Goal: Task Accomplishment & Management: Use online tool/utility

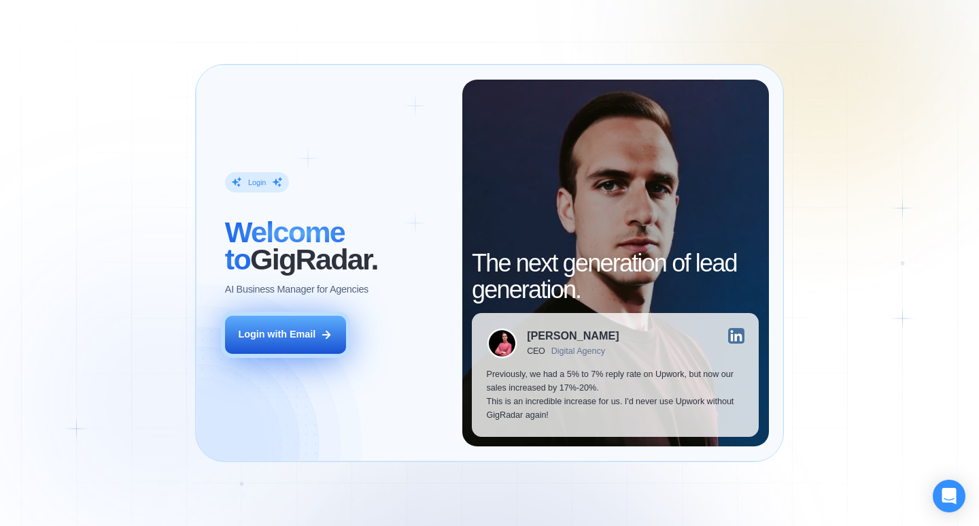
click at [271, 335] on div "Login with Email" at bounding box center [277, 335] width 78 height 14
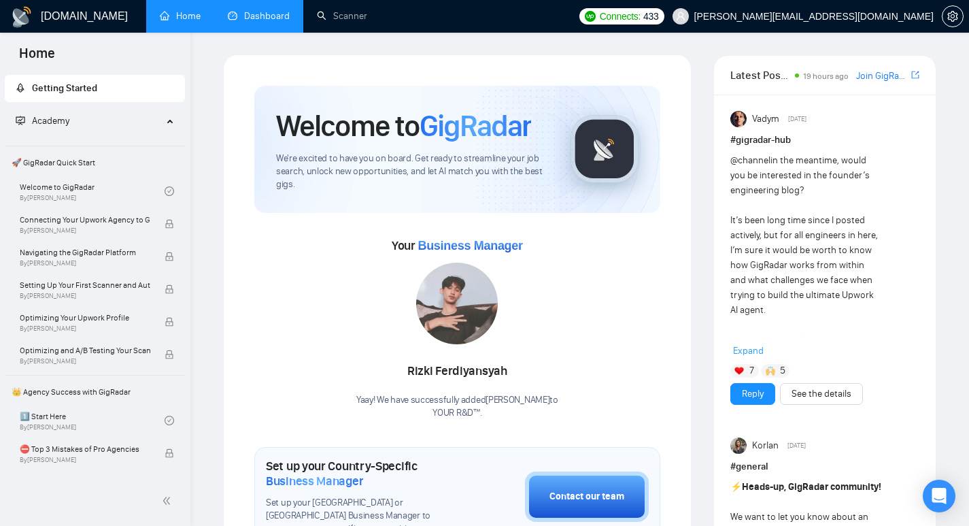
click at [266, 16] on link "Dashboard" at bounding box center [259, 16] width 62 height 12
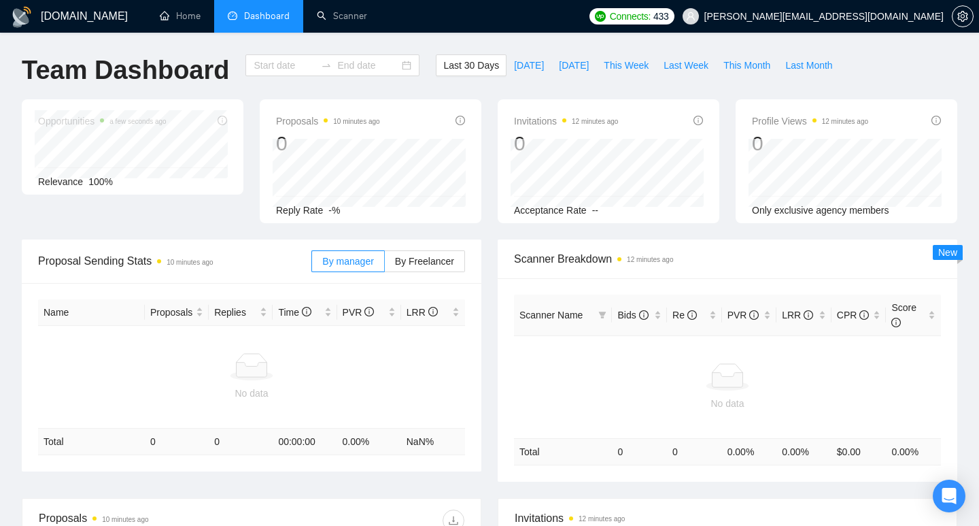
type input "[DATE]"
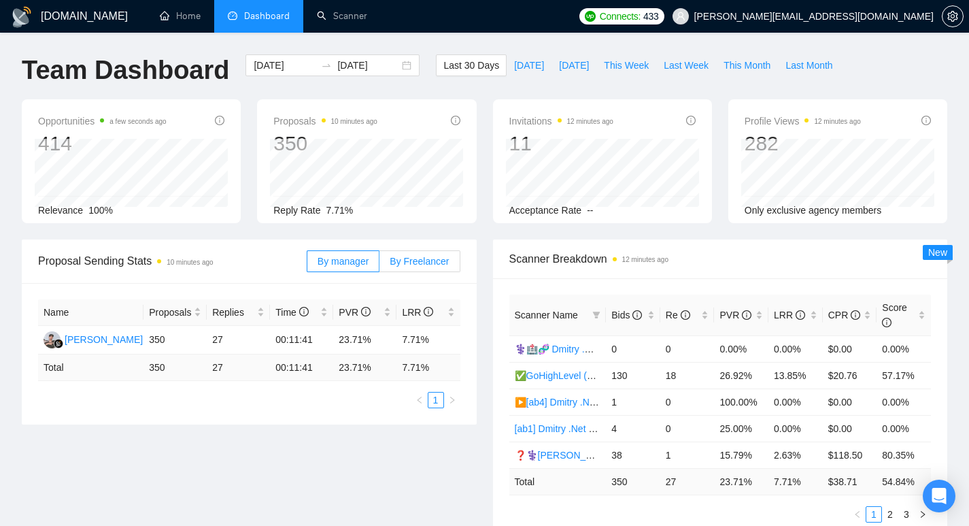
click at [404, 257] on span "By Freelancer" at bounding box center [419, 261] width 59 height 11
click at [379, 265] on input "By Freelancer" at bounding box center [379, 265] width 0 height 0
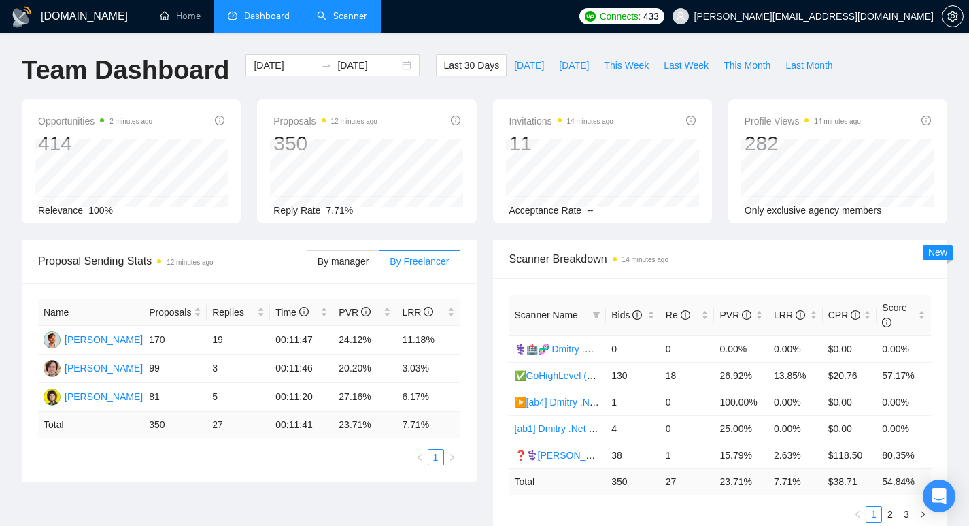
click at [353, 22] on link "Scanner" at bounding box center [342, 16] width 50 height 12
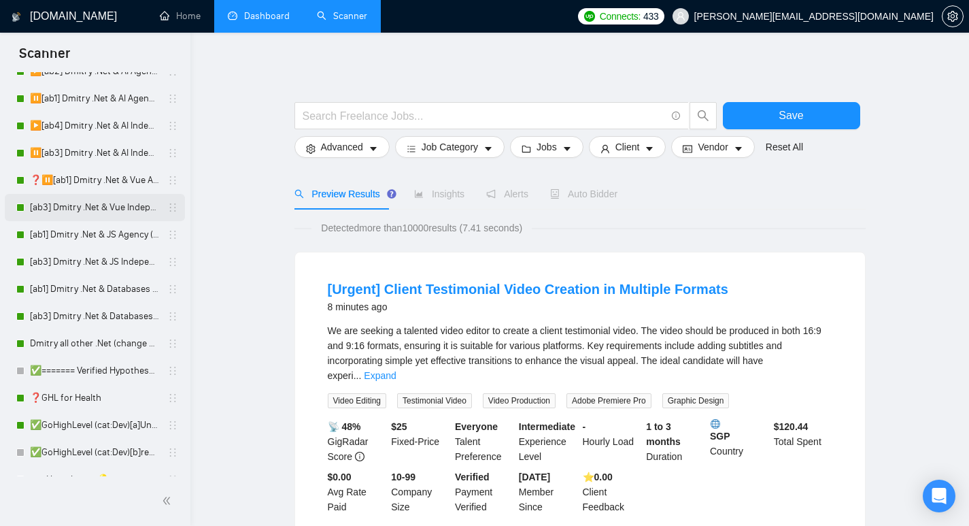
scroll to position [90, 0]
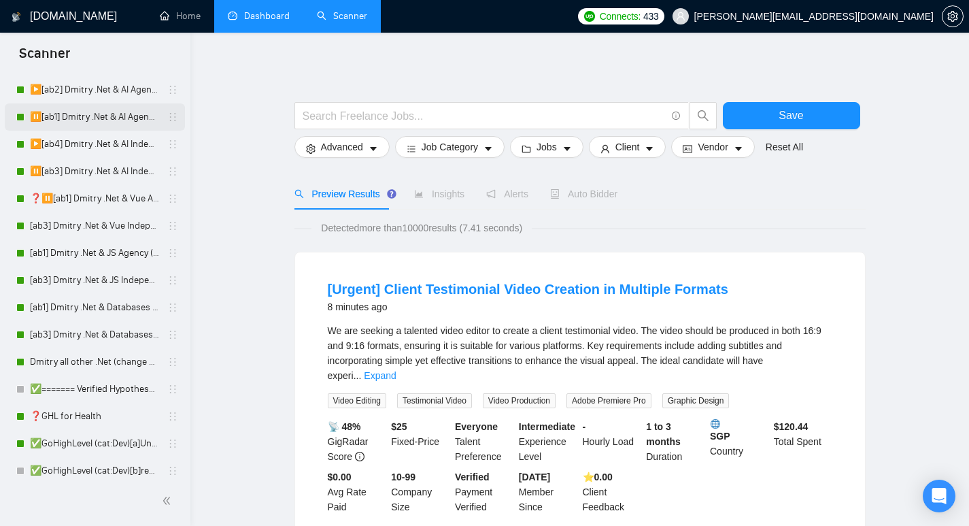
click at [67, 116] on link "⏸️[ab1] Dmitry .Net & AI Agency "finally"" at bounding box center [94, 116] width 129 height 27
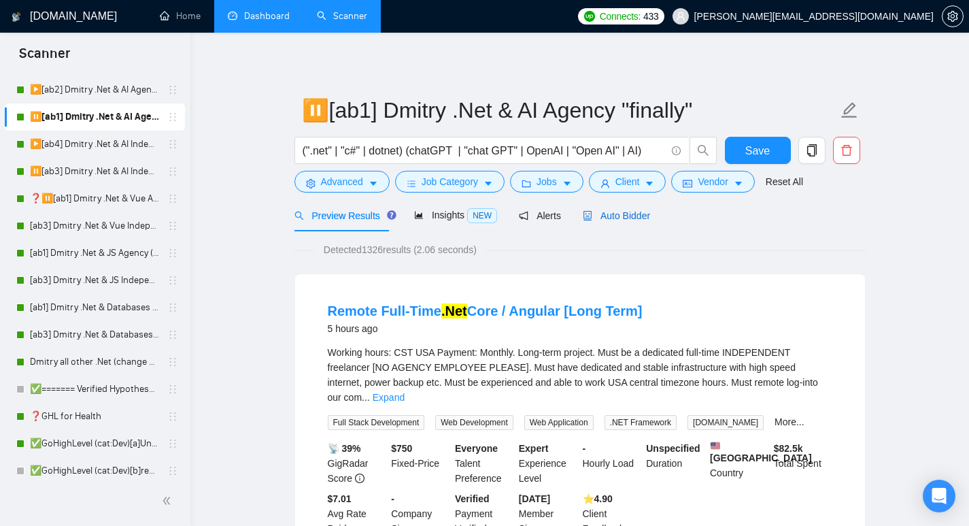
click at [628, 212] on span "Auto Bidder" at bounding box center [616, 215] width 67 height 11
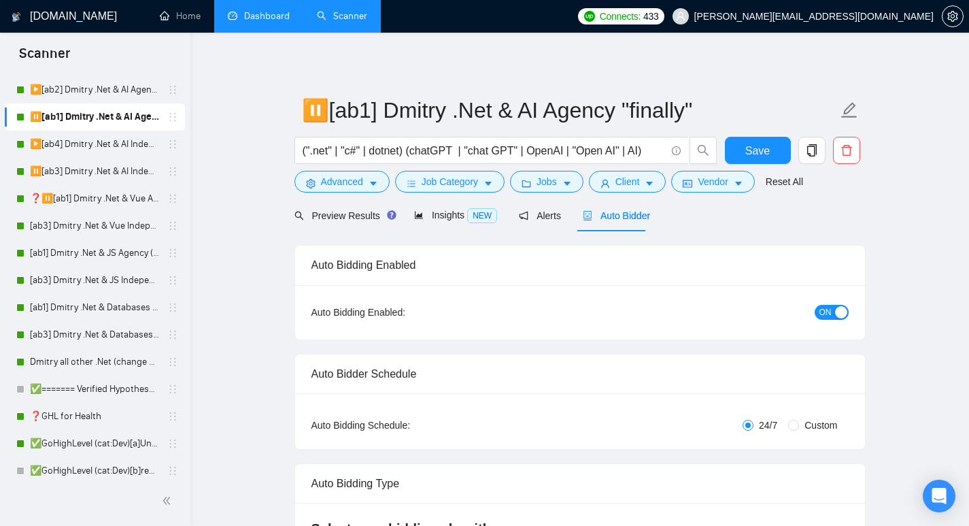
radio input "false"
radio input "true"
checkbox input "true"
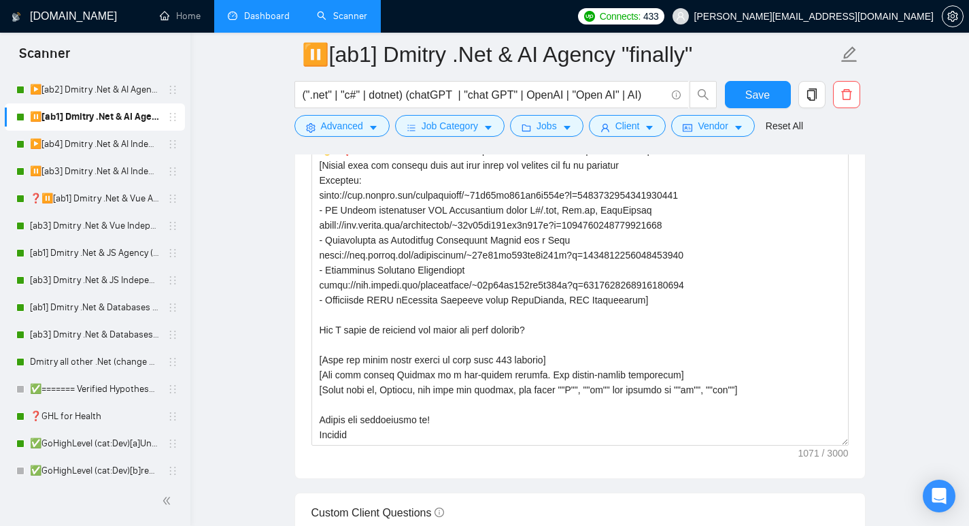
scroll to position [1632, 0]
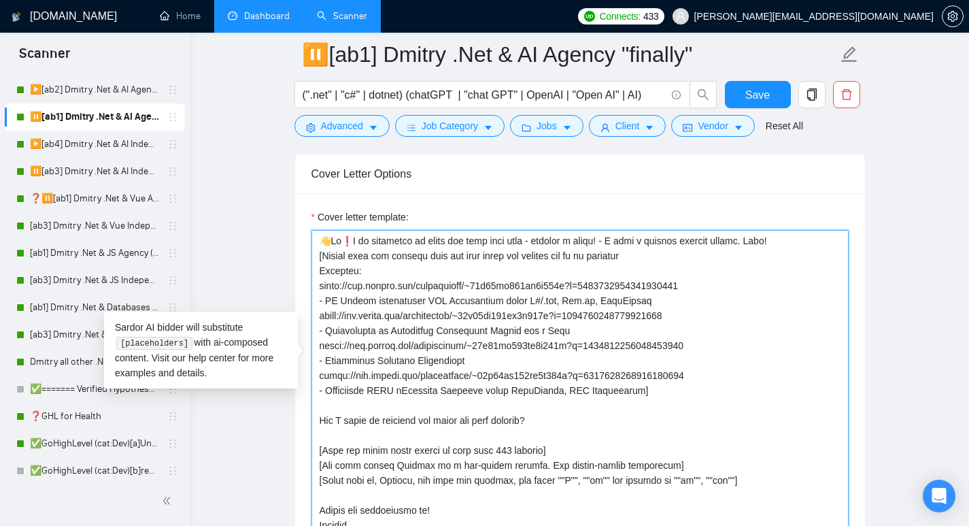
drag, startPoint x: 314, startPoint y: 230, endPoint x: 746, endPoint y: 464, distance: 491.7
click at [746, 464] on textarea "Cover letter template:" at bounding box center [579, 383] width 537 height 306
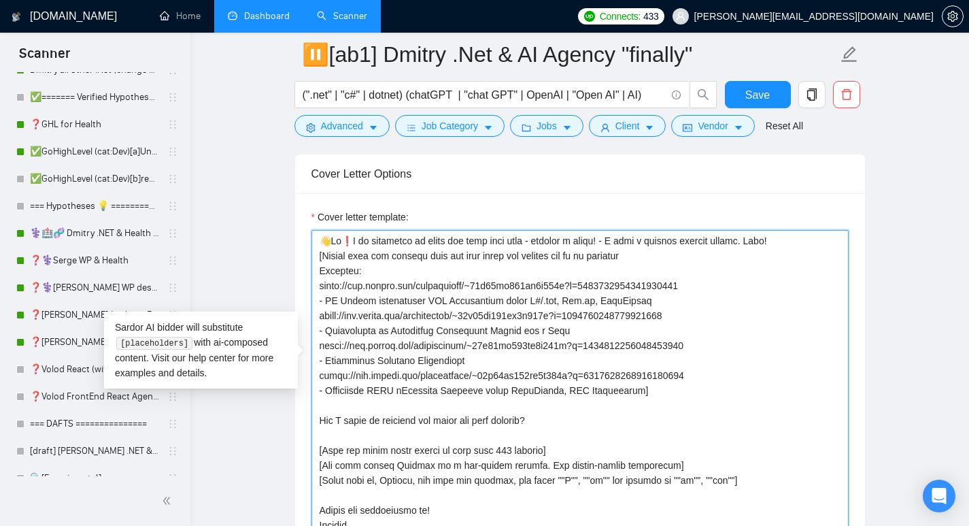
scroll to position [390, 0]
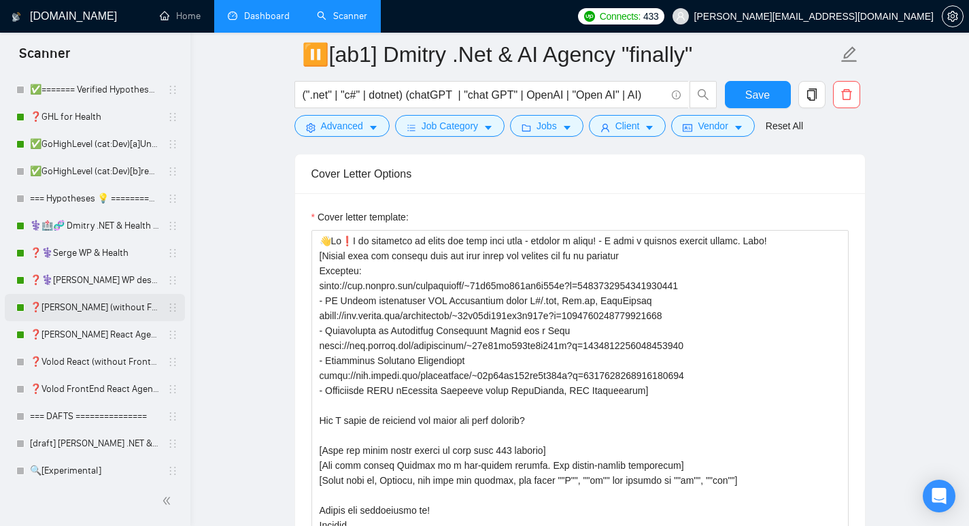
drag, startPoint x: 60, startPoint y: 311, endPoint x: 41, endPoint y: 306, distance: 19.8
drag, startPoint x: 41, startPoint y: 306, endPoint x: 31, endPoint y: 307, distance: 9.5
drag, startPoint x: 31, startPoint y: 307, endPoint x: 22, endPoint y: 307, distance: 9.5
click at [22, 307] on div at bounding box center [20, 307] width 8 height 8
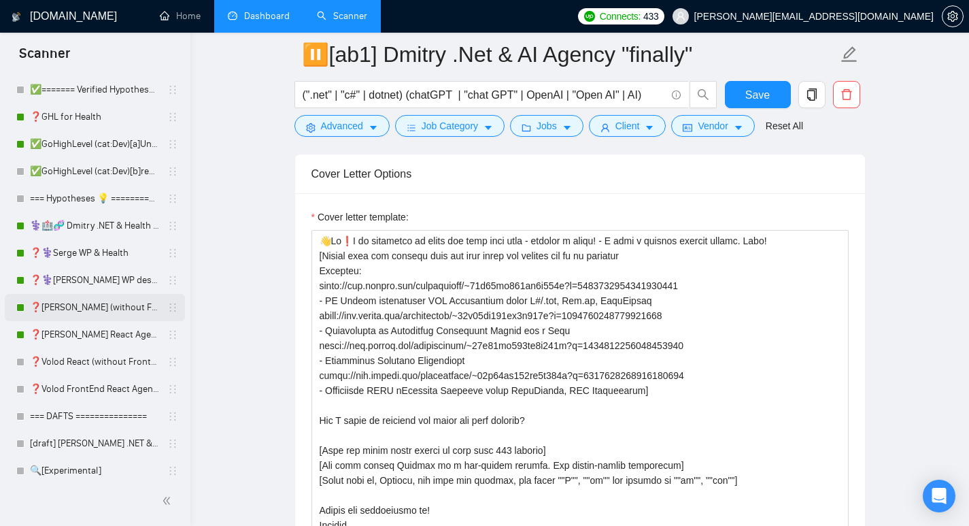
click at [82, 309] on link "❓[PERSON_NAME] (without Front) Agency (0626)" at bounding box center [94, 307] width 129 height 27
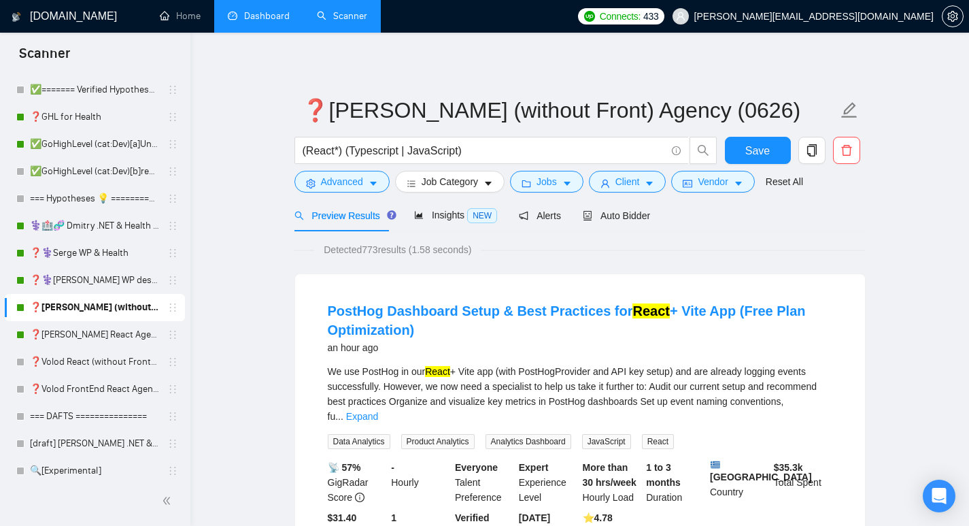
drag, startPoint x: 90, startPoint y: 304, endPoint x: 66, endPoint y: 306, distance: 23.9
drag, startPoint x: 66, startPoint y: 306, endPoint x: 224, endPoint y: 272, distance: 162.1
click at [811, 149] on icon "copy" at bounding box center [812, 150] width 12 height 12
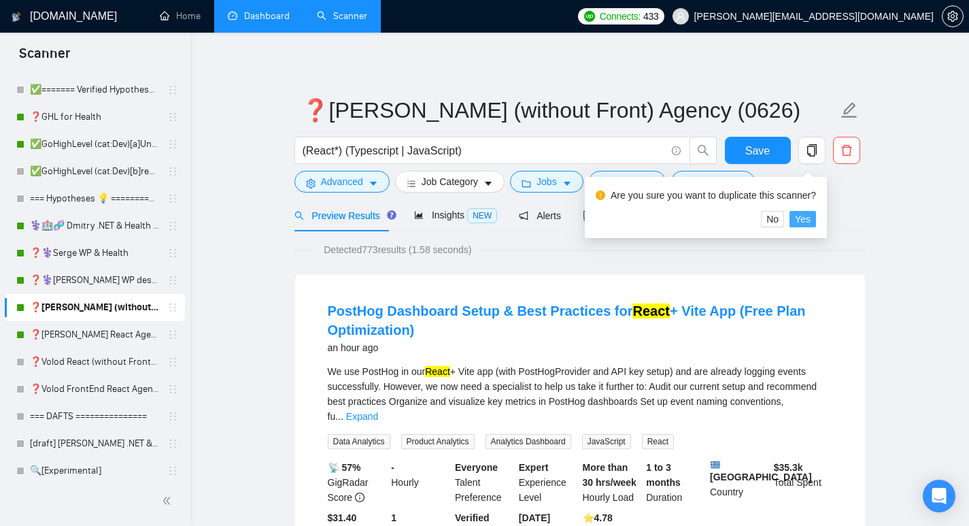
click at [805, 218] on span "Yes" at bounding box center [803, 219] width 16 height 15
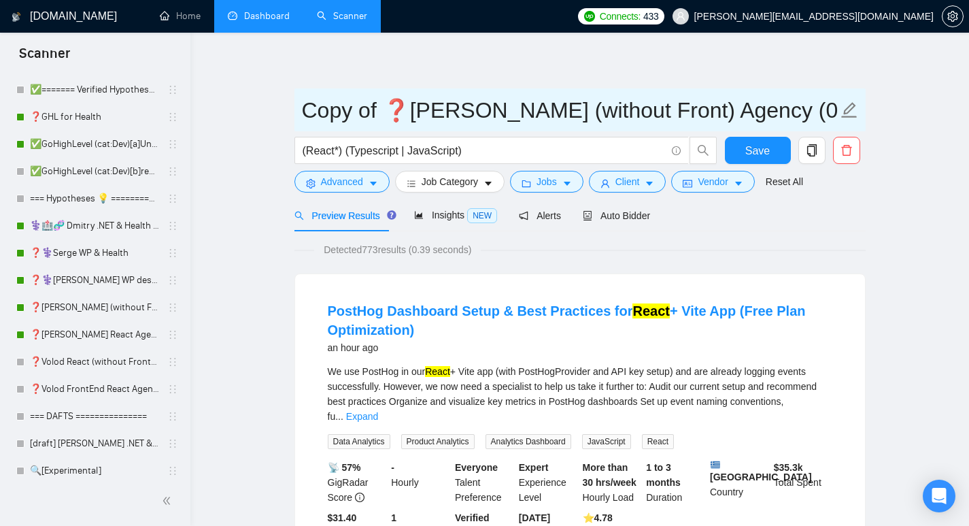
click at [800, 112] on input "Copy of ❓[PERSON_NAME] (without Front) Agency (0626)" at bounding box center [570, 110] width 536 height 34
click at [799, 109] on input "Copy of ❓[PERSON_NAME] (without Front) Agency (062)" at bounding box center [570, 110] width 536 height 34
click at [788, 111] on input "Copy of ❓[PERSON_NAME] (without Front) Agency (062)" at bounding box center [570, 110] width 536 height 34
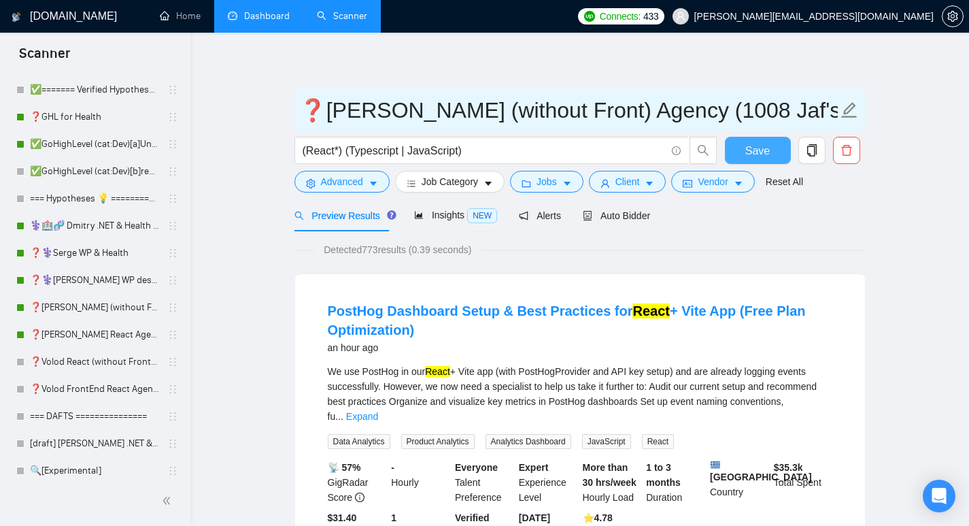
type input "Copy of ❓[PERSON_NAME] (without Front) Agency (1008 Jaf's Cover)"
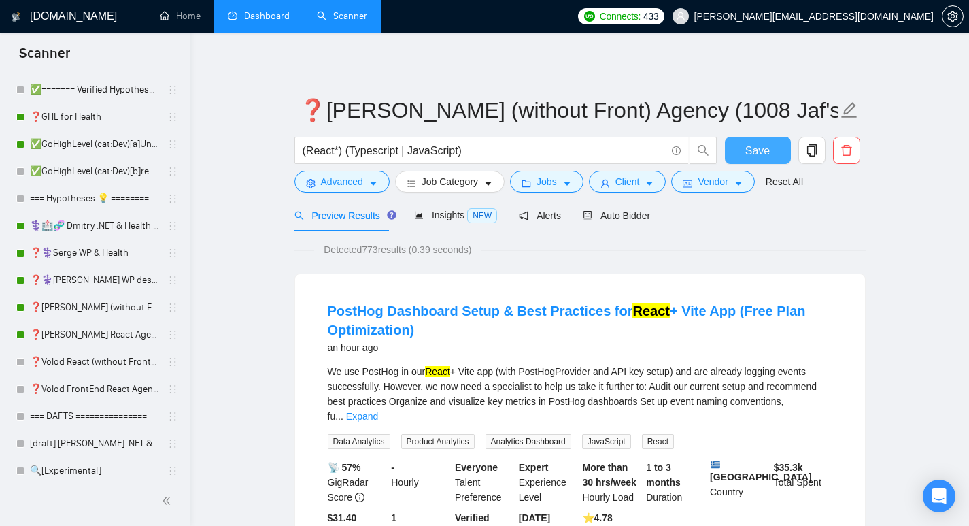
scroll to position [0, 0]
click at [753, 155] on span "Save" at bounding box center [757, 150] width 24 height 17
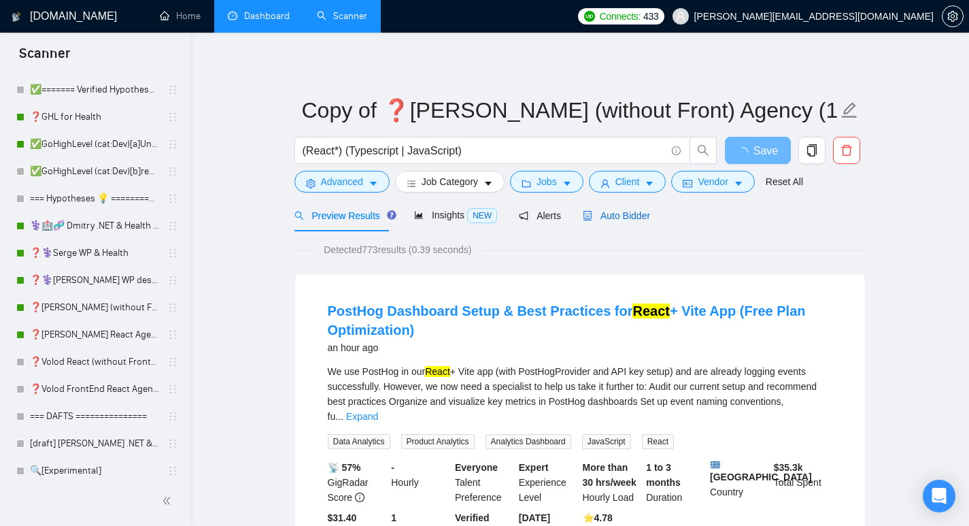
click at [621, 214] on span "Auto Bidder" at bounding box center [616, 215] width 67 height 11
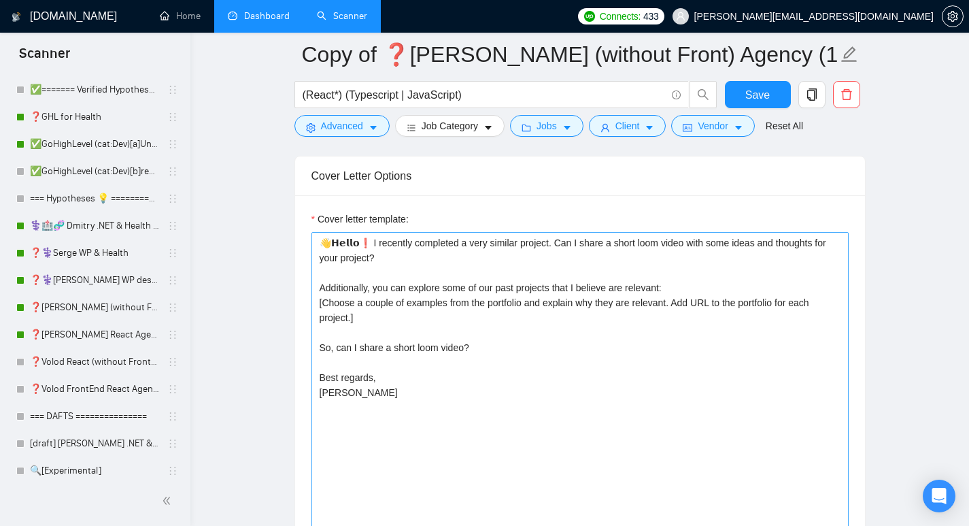
scroll to position [1542, 0]
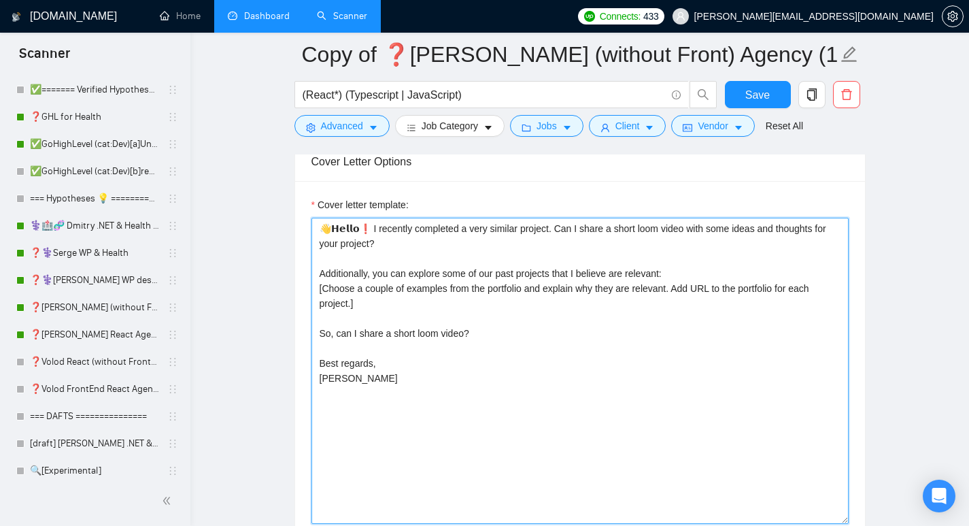
click at [501, 368] on textarea "👋𝗛𝗲𝗹𝗹𝗼❗ I recently completed a very similar project. Can I share a short loom v…" at bounding box center [579, 371] width 537 height 306
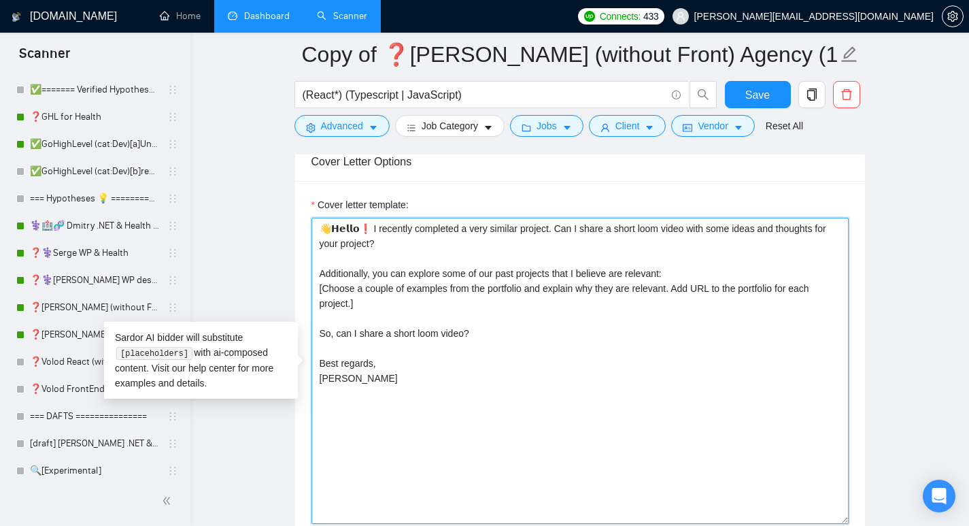
paste textarea "Lo [Ipsumd’s Amet]! C adi eli’se doeiusm temp [inci utlab etdo mag: a.e., Admin…"
click at [566, 342] on textarea "👋𝗛𝗲𝗹𝗹𝗼❗ I recently completed a very similar project. Can I share a short loom v…" at bounding box center [579, 371] width 537 height 306
drag, startPoint x: 361, startPoint y: 225, endPoint x: 458, endPoint y: 399, distance: 198.8
click at [458, 399] on textarea "👋𝗛𝗲𝗹𝗹𝗼❗ I recently completed a very similar project. Can I share a short loom v…" at bounding box center [579, 371] width 537 height 306
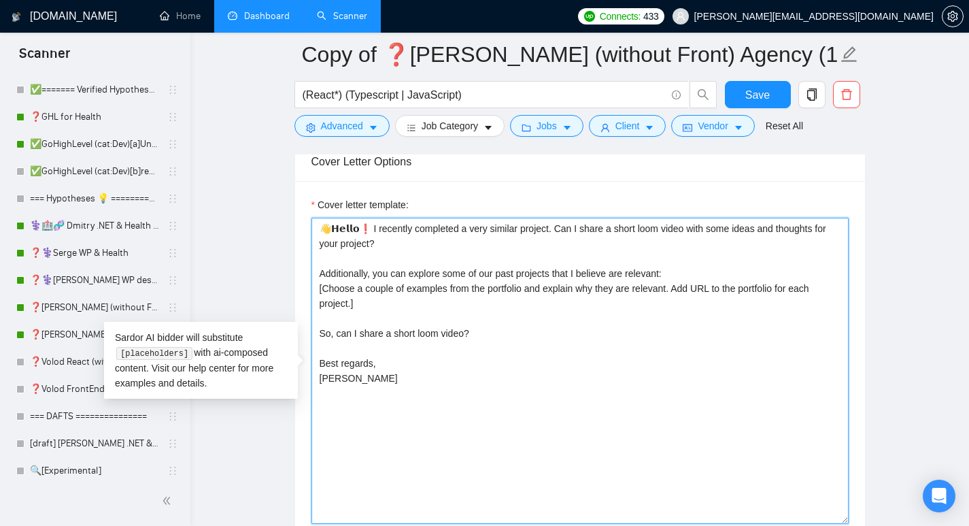
paste textarea "Lo [Ipsumd’s Amet]! C adi eli’se doeiusm temp [inci utlab etdo mag: a.e., Admin…"
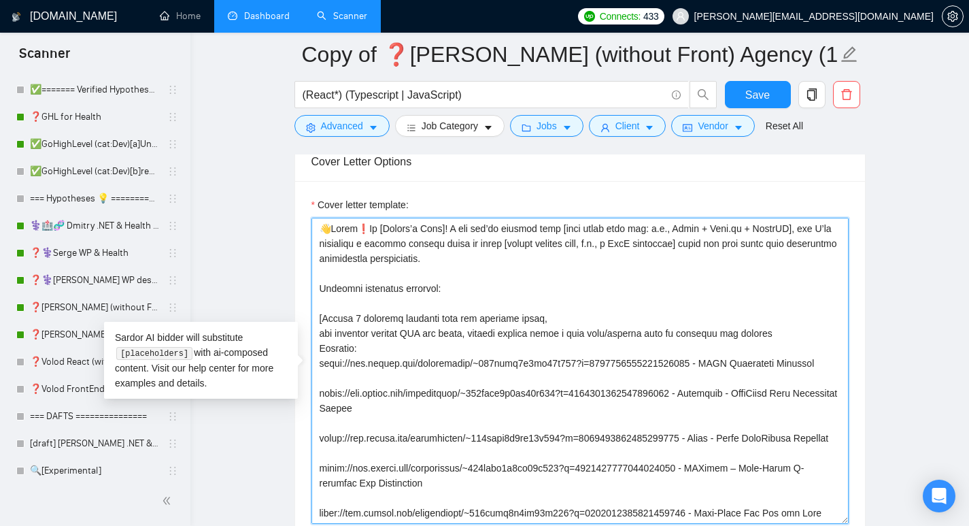
drag, startPoint x: 359, startPoint y: 225, endPoint x: 368, endPoint y: 225, distance: 8.8
click at [368, 225] on textarea "Cover letter template:" at bounding box center [579, 371] width 537 height 306
click at [430, 225] on textarea "Cover letter template:" at bounding box center [579, 371] width 537 height 306
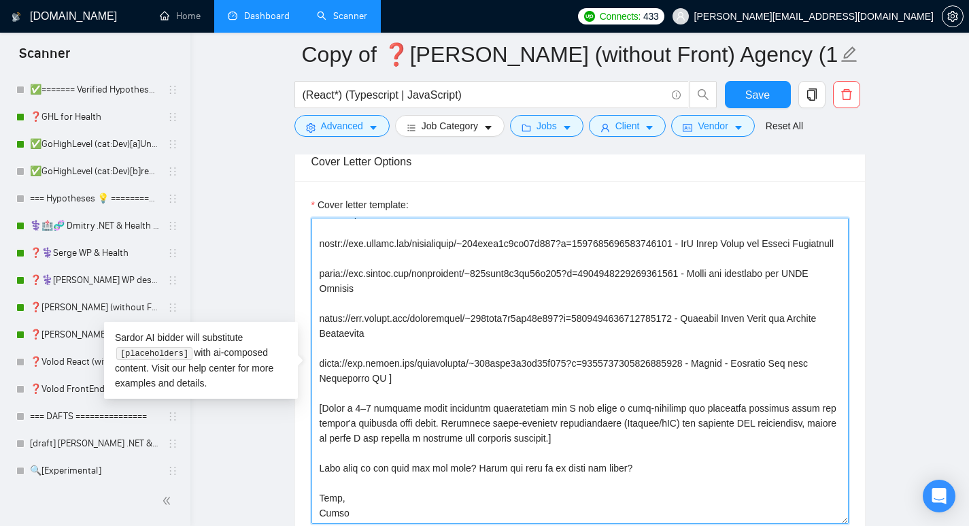
scroll to position [419, 0]
type textarea "👋Lorem❗ [Ipsumd’s Amet]! C adi eli’se doeiusm temp [inci utlab etdo mag: a.e., …"
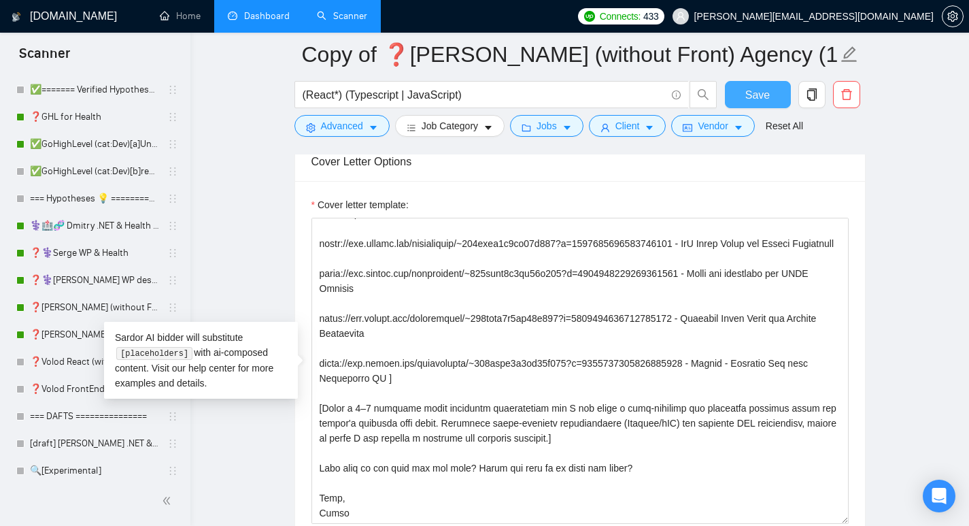
click at [756, 92] on span "Save" at bounding box center [757, 94] width 24 height 17
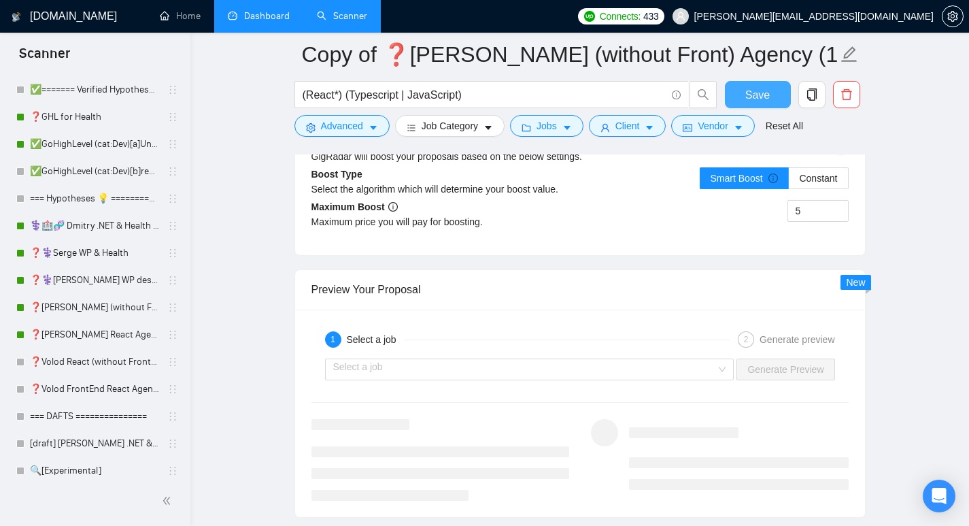
scroll to position [2603, 0]
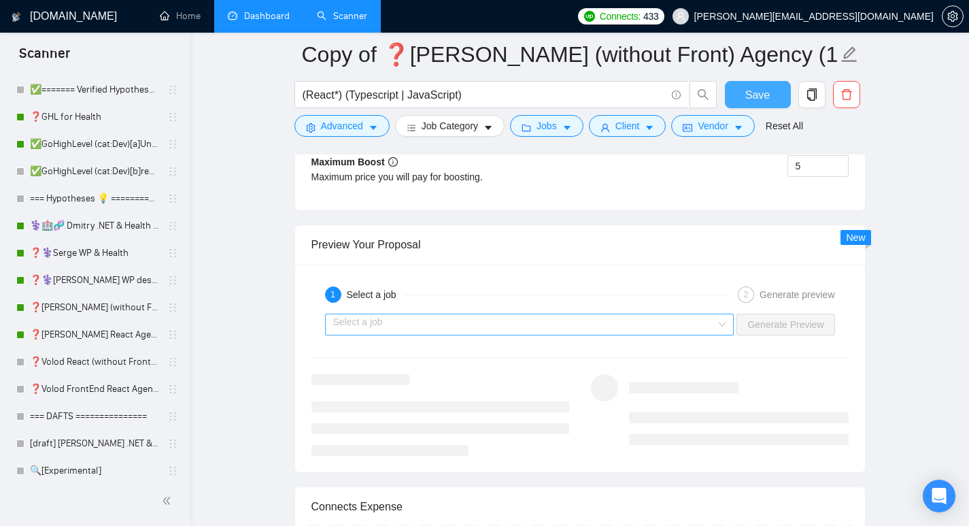
click at [728, 328] on div "Select a job" at bounding box center [529, 325] width 409 height 22
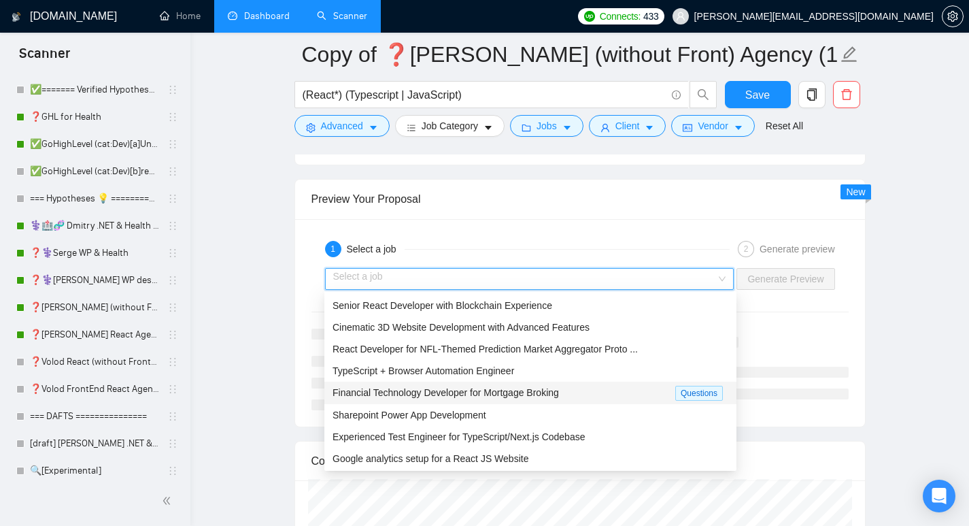
scroll to position [2694, 0]
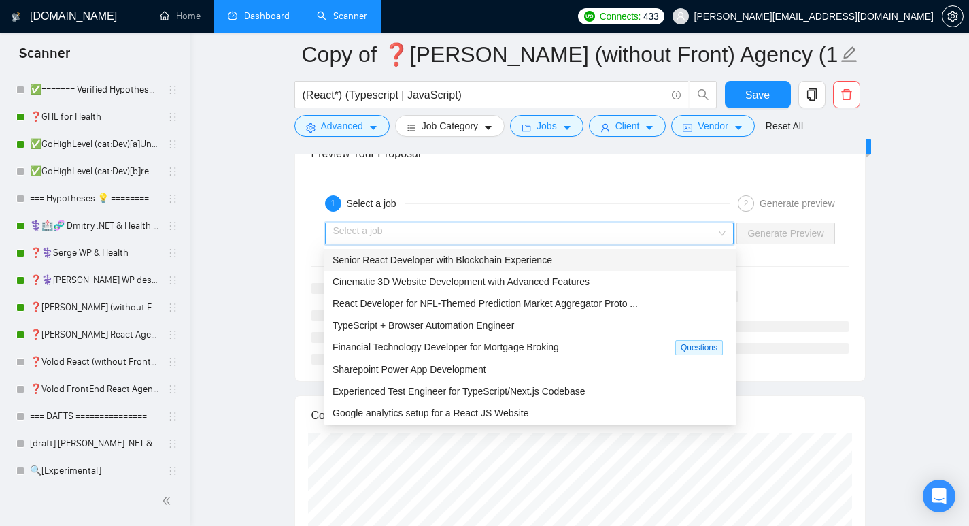
click at [471, 258] on span "Senior React Developer with Blockchain Experience" at bounding box center [443, 259] width 220 height 11
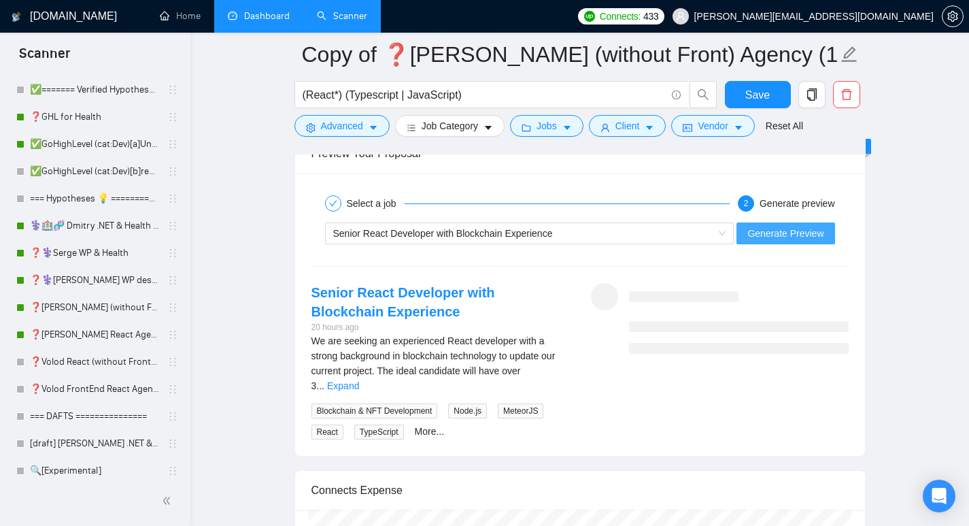
click at [783, 237] on span "Generate Preview" at bounding box center [785, 233] width 76 height 15
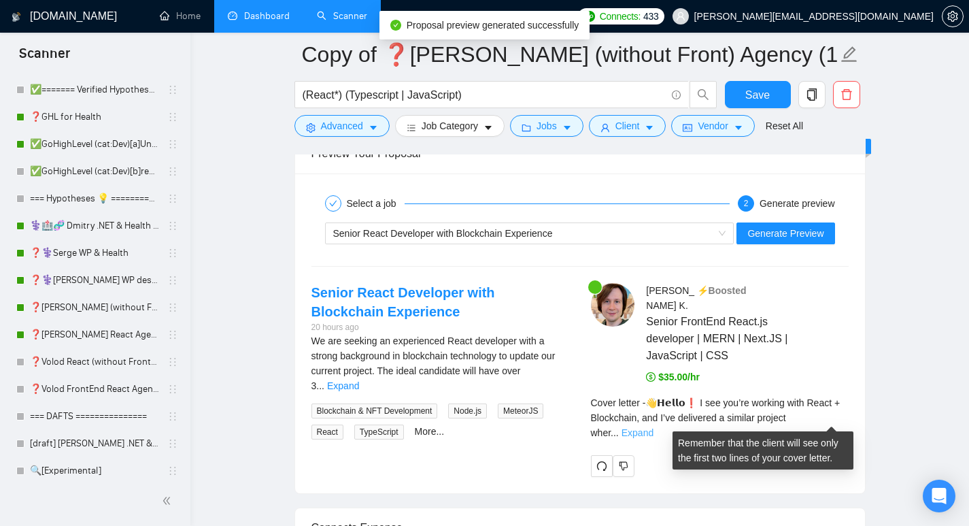
click at [654, 427] on link "Expand" at bounding box center [638, 432] width 32 height 11
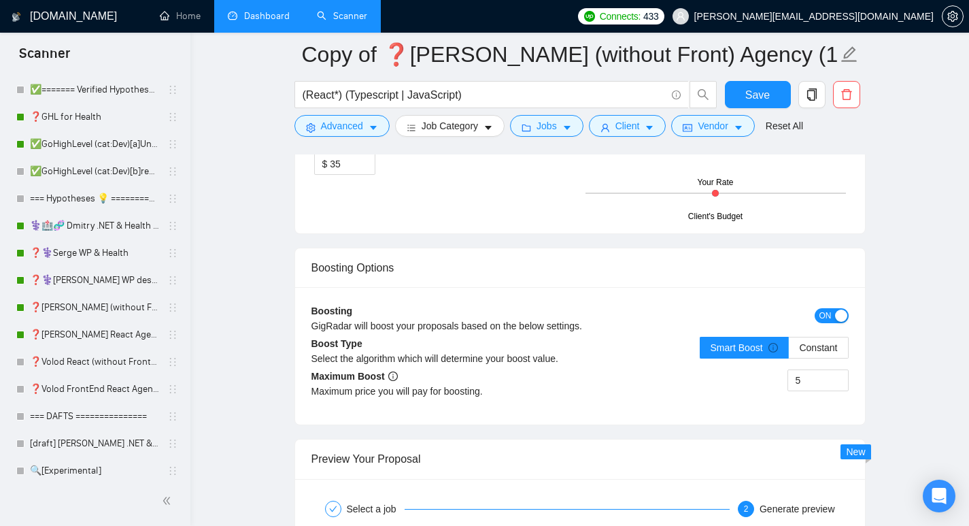
scroll to position [2376, 0]
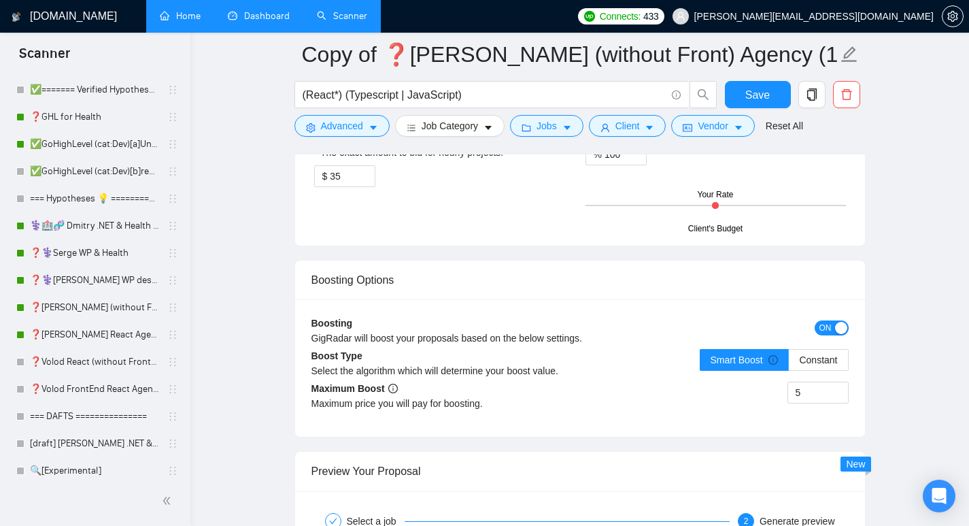
click at [178, 16] on link "Home" at bounding box center [180, 16] width 41 height 12
